Goal: Transaction & Acquisition: Purchase product/service

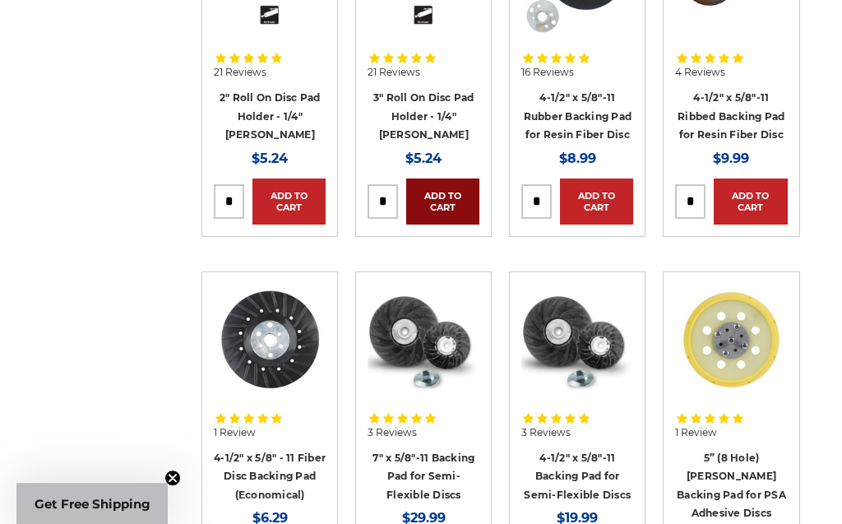
scroll to position [281, 0]
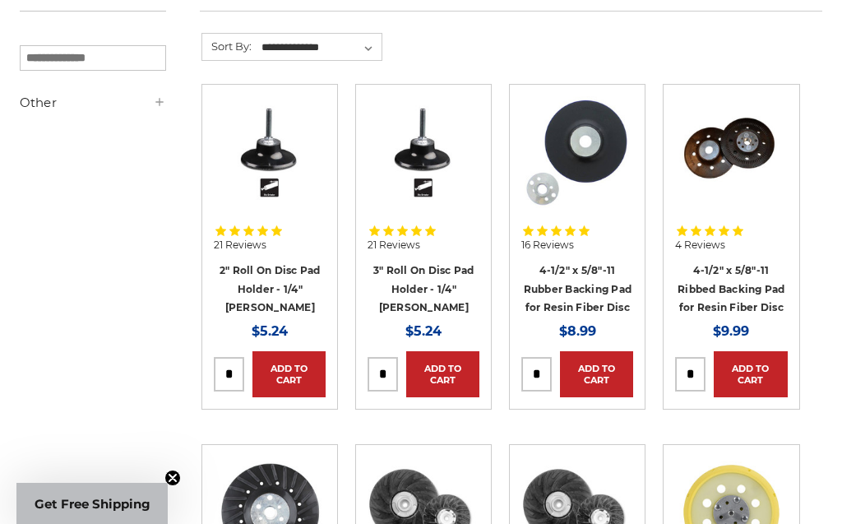
click at [278, 174] on img at bounding box center [270, 152] width 112 height 112
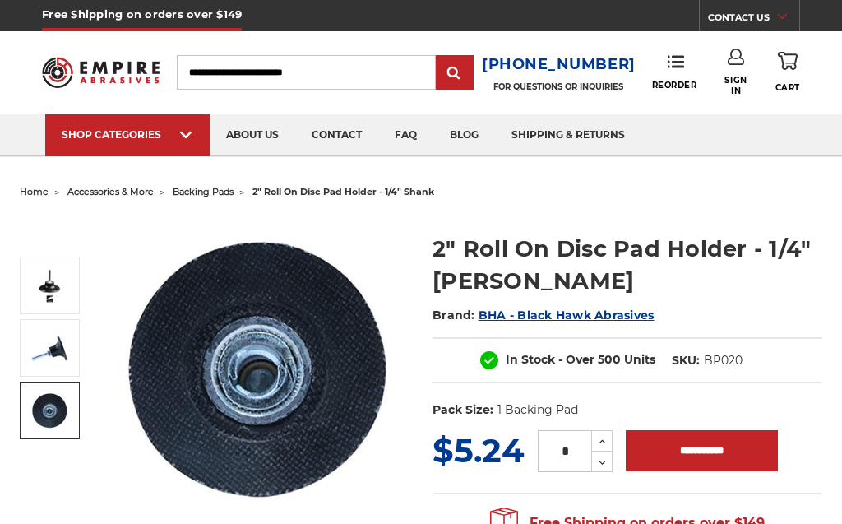
click at [43, 411] on img at bounding box center [49, 410] width 41 height 41
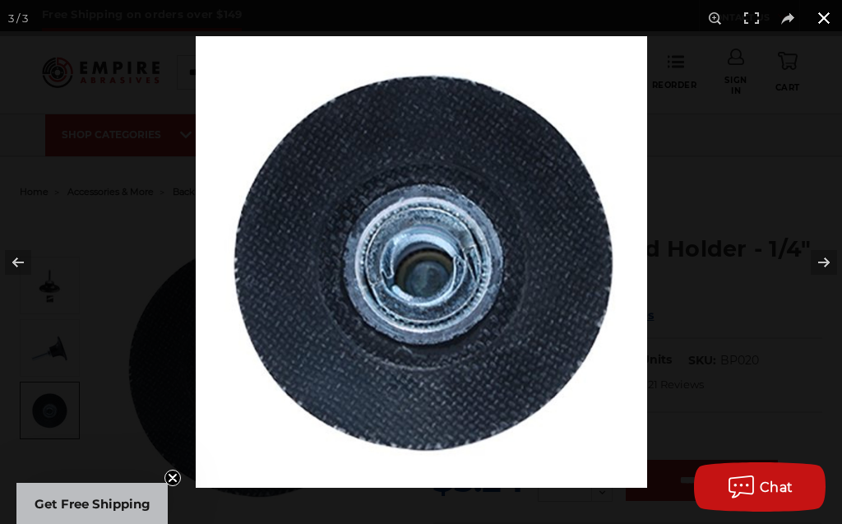
click at [816, 23] on button at bounding box center [824, 18] width 36 height 36
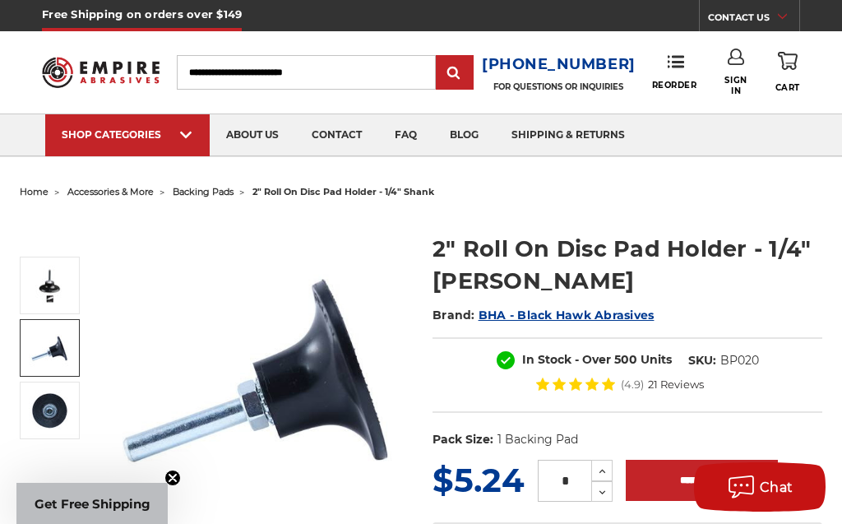
click at [44, 340] on img at bounding box center [49, 347] width 41 height 41
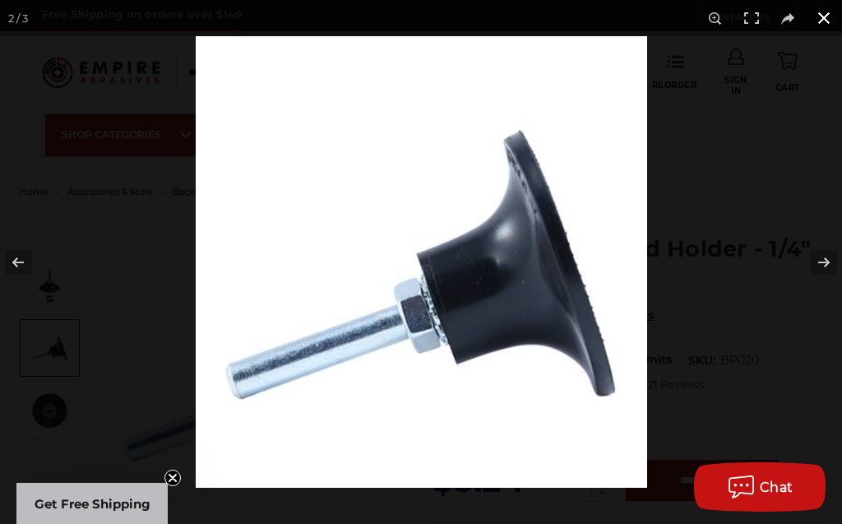
click at [822, 18] on button at bounding box center [824, 18] width 36 height 36
